Goal: Task Accomplishment & Management: Manage account settings

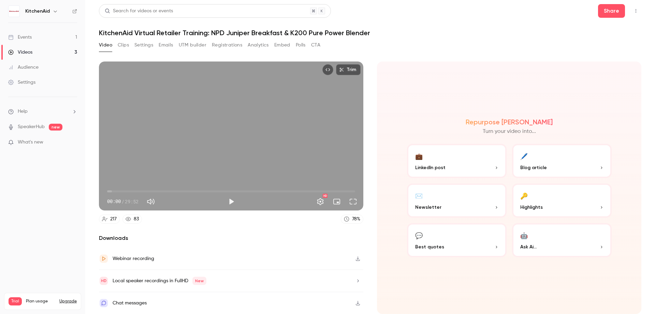
click at [226, 44] on button "Registrations" at bounding box center [227, 45] width 30 height 11
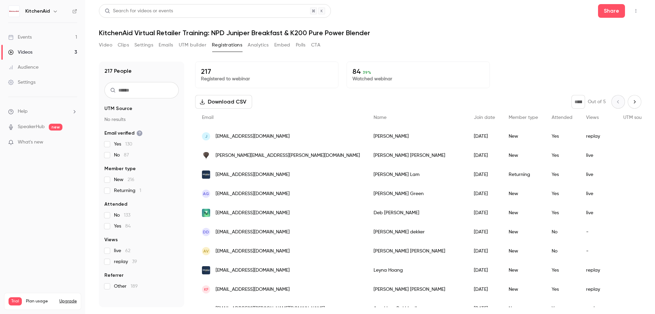
click at [257, 47] on button "Analytics" at bounding box center [258, 45] width 21 height 11
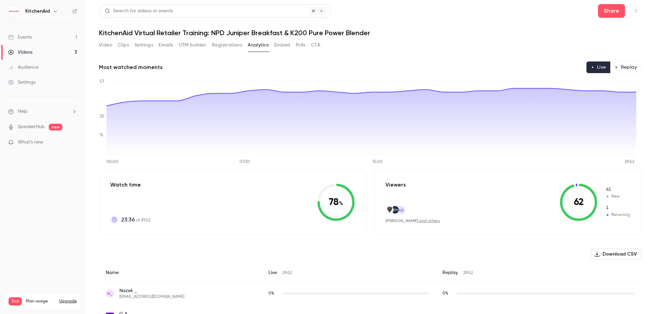
click at [58, 65] on link "Audience" at bounding box center [42, 67] width 85 height 15
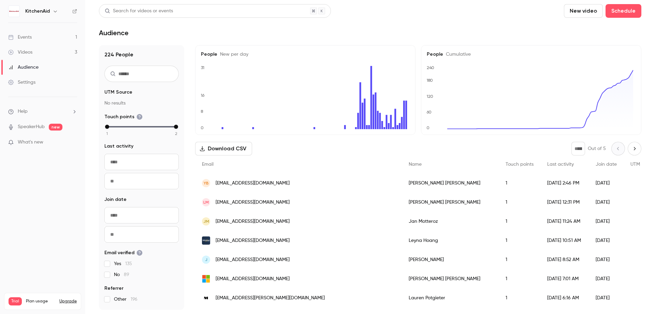
click at [72, 39] on link "Events 1" at bounding box center [42, 37] width 85 height 15
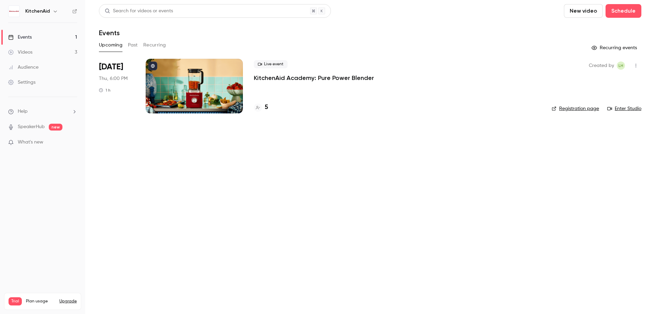
click at [352, 82] on p "KitchenAid Academy: Pure Power Blender" at bounding box center [314, 78] width 120 height 8
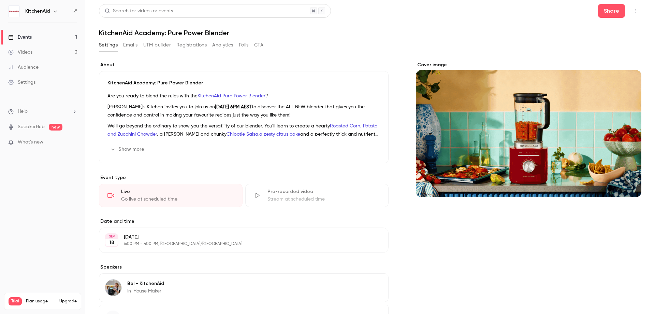
click at [189, 46] on button "Registrations" at bounding box center [191, 45] width 30 height 11
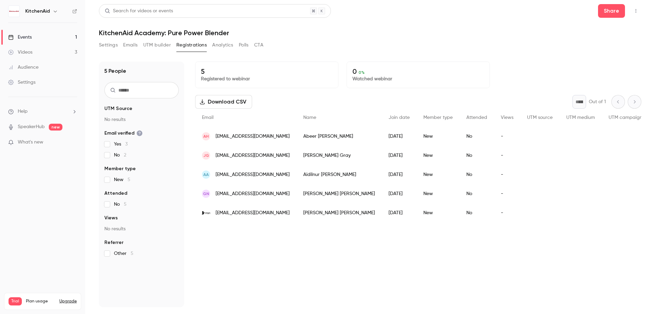
click at [129, 43] on button "Emails" at bounding box center [130, 45] width 14 height 11
